Goal: Task Accomplishment & Management: Manage account settings

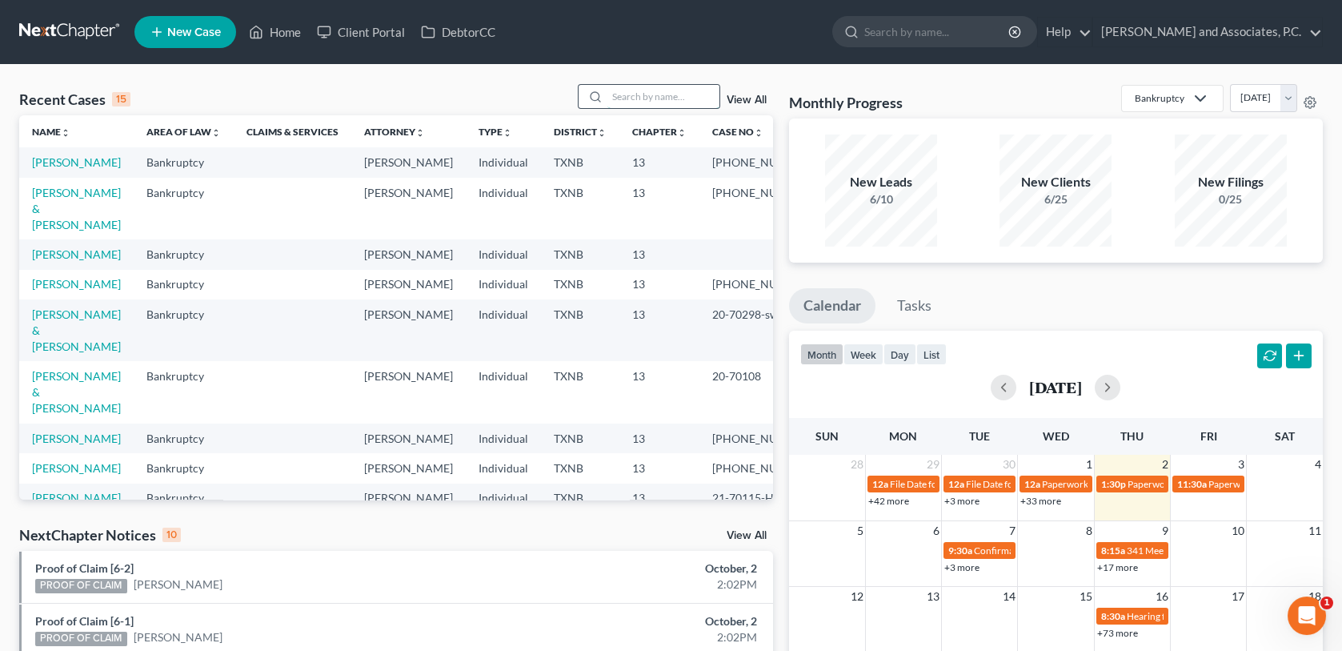
click at [656, 95] on input "search" at bounding box center [664, 96] width 112 height 23
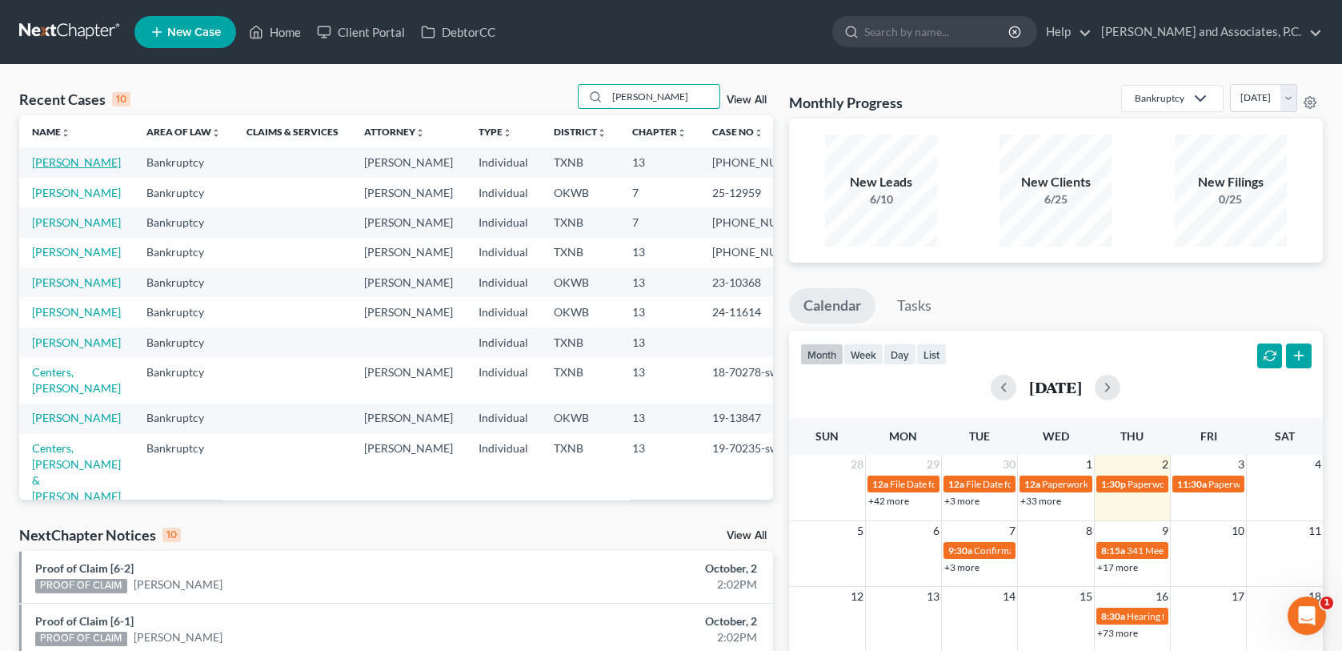
type input "mitchell"
click at [58, 165] on link "[PERSON_NAME]" at bounding box center [76, 162] width 89 height 14
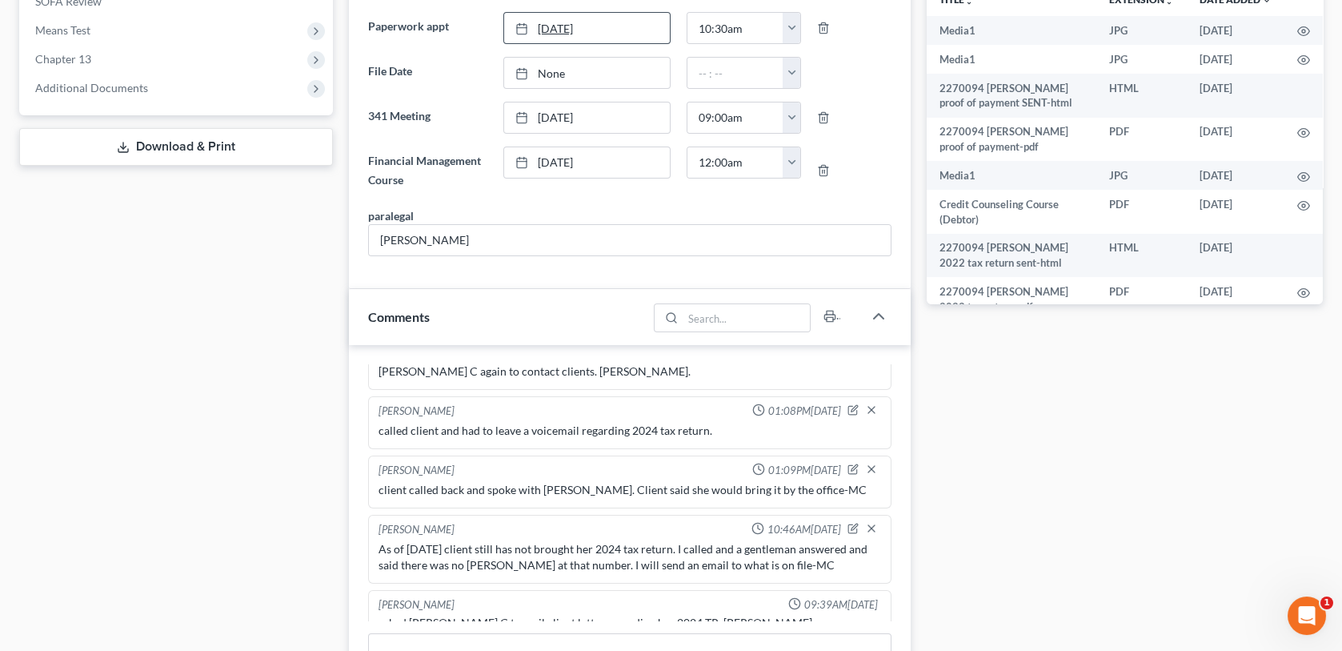
scroll to position [720, 0]
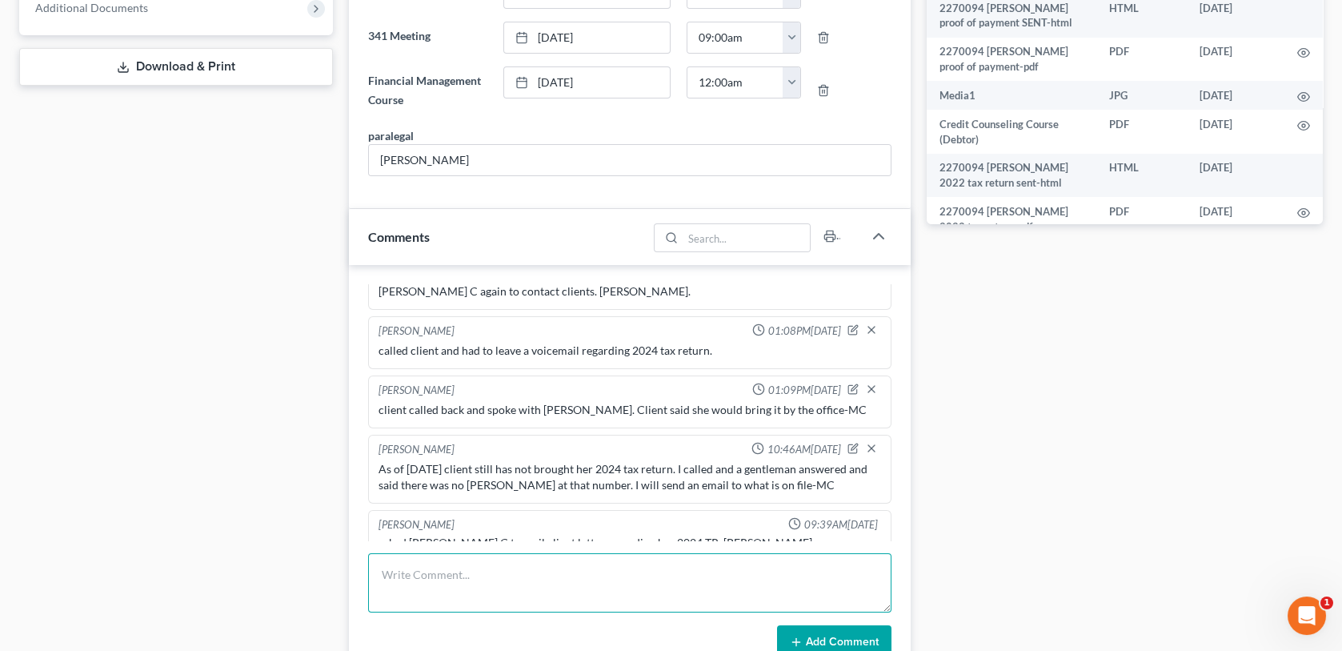
paste textarea "Service Delivery: 888-664-1348 Business Customer Service: 855-769-0936 Business…"
click at [604, 578] on textarea "Service Delivery: 888-664-1348 Business Customer Service: 855-769-0936 Business…" at bounding box center [629, 582] width 523 height 59
type textarea "S"
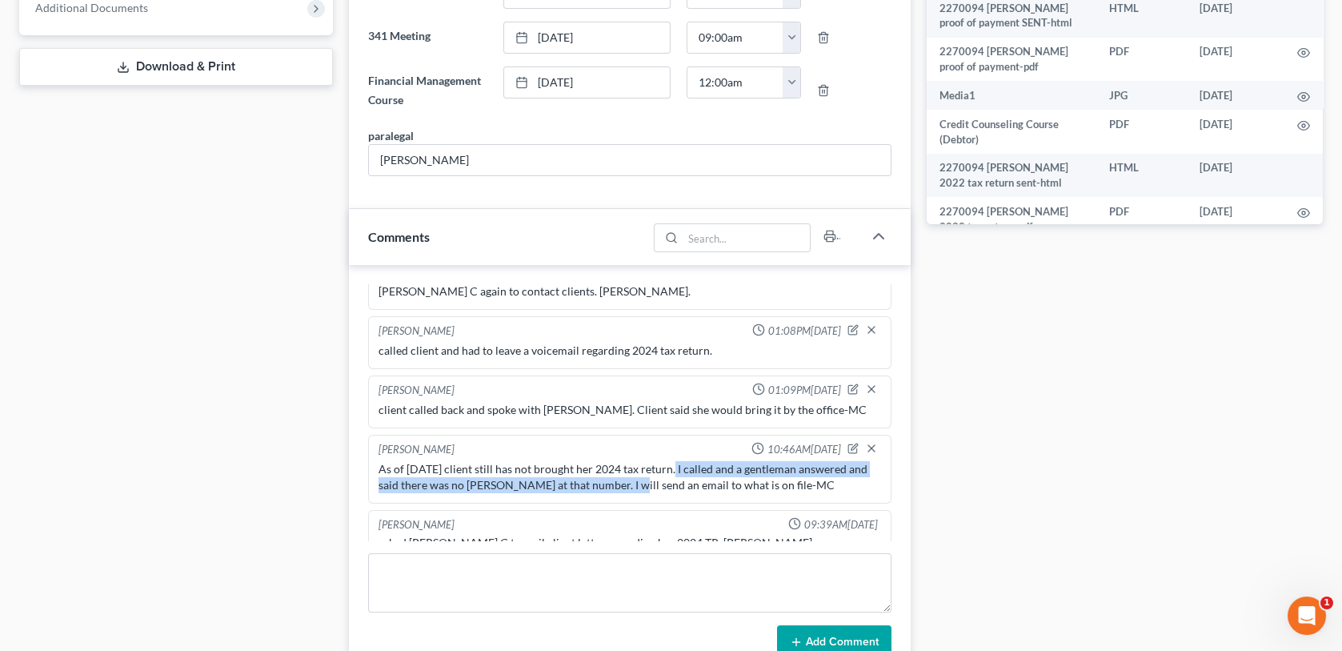
drag, startPoint x: 664, startPoint y: 446, endPoint x: 637, endPoint y: 466, distance: 33.1
click at [637, 466] on div "As of today client still has not brought her 2024 tax return. I called and a ge…" at bounding box center [630, 477] width 502 height 32
copy div "I called and a gentleman answered and said there was no Katherine Mitchell at t…"
click at [259, 590] on div "Case Dashboard Payments Invoices Payments Payments Credit Report Client Profile" at bounding box center [176, 381] width 330 height 1897
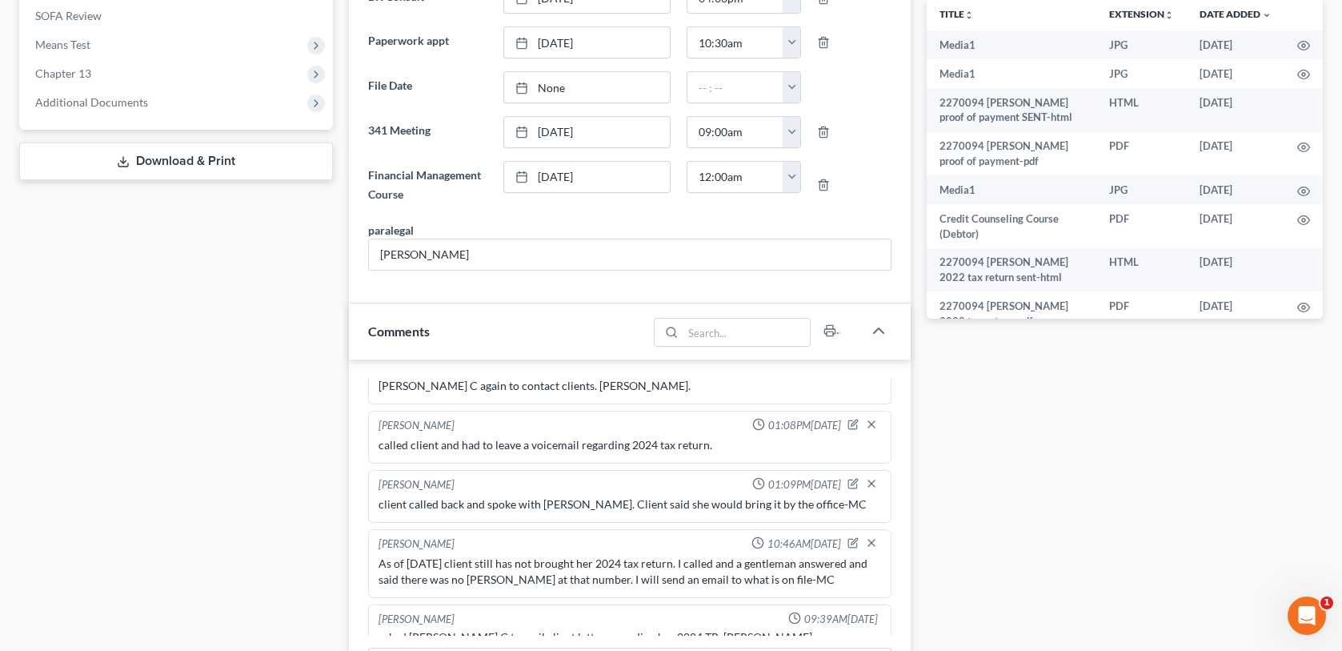
scroll to position [640, 0]
